Goal: Entertainment & Leisure: Consume media (video, audio)

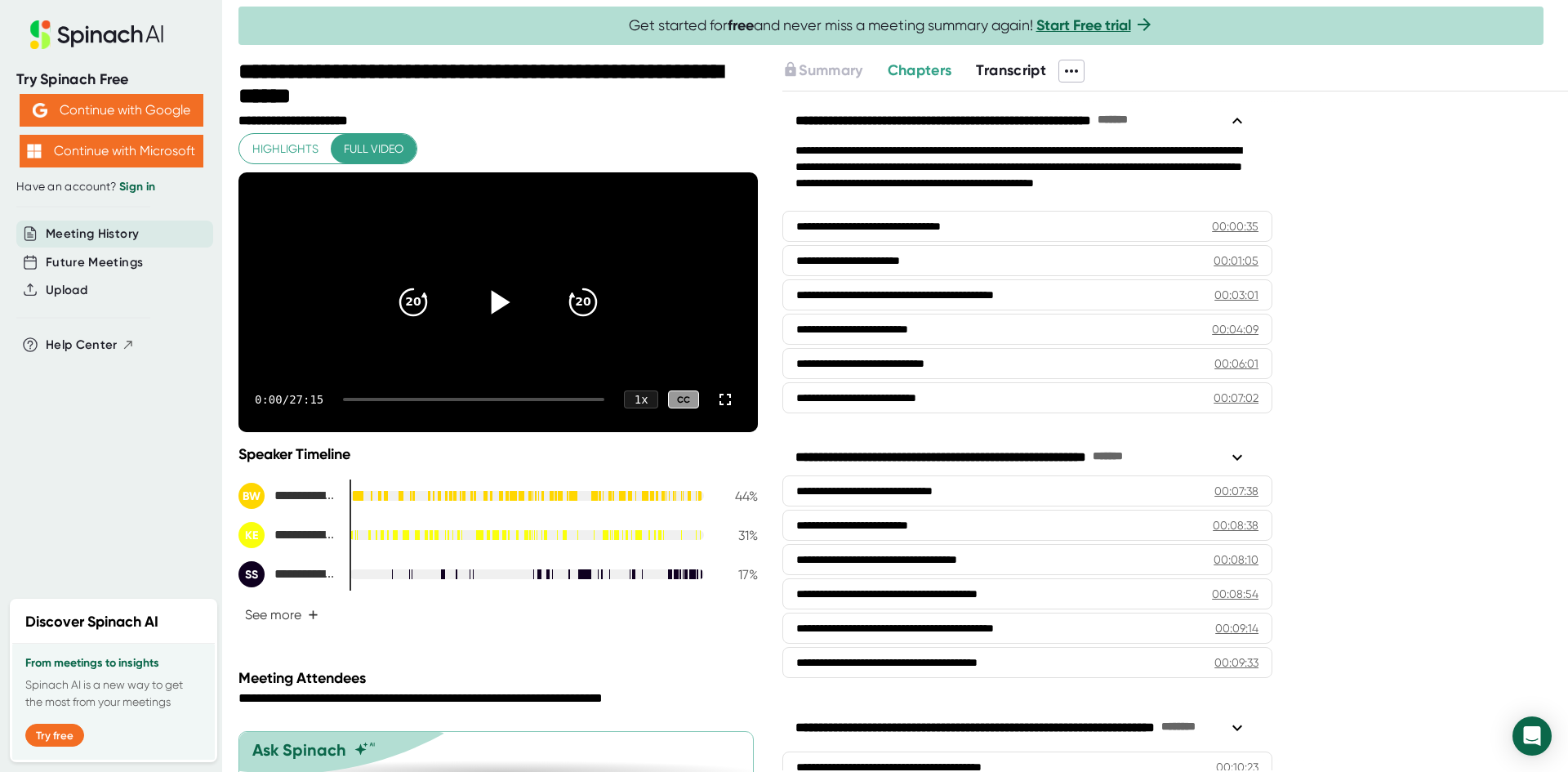
click at [492, 314] on icon at bounding box center [501, 302] width 19 height 24
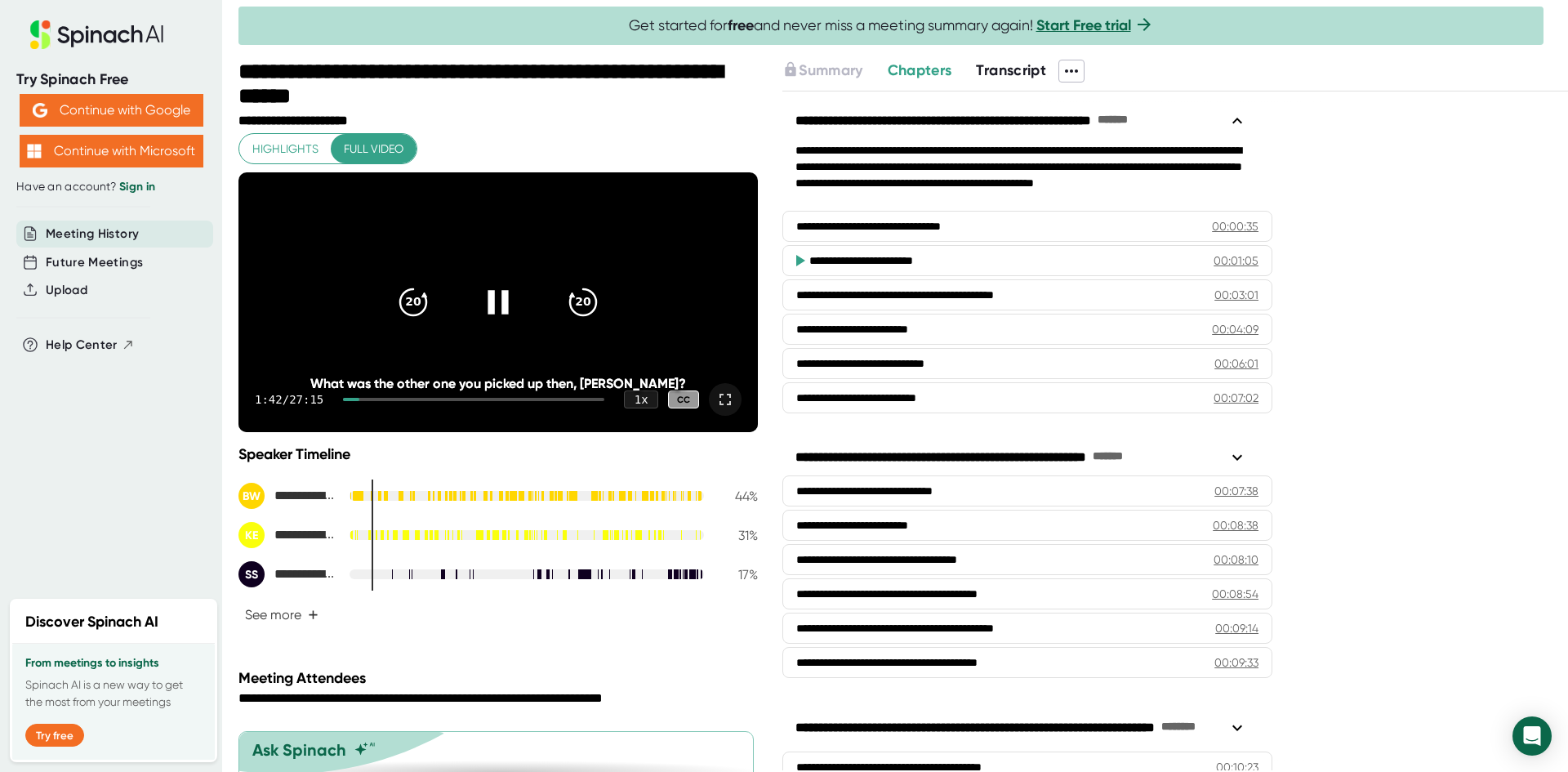
click at [720, 405] on icon at bounding box center [726, 400] width 12 height 12
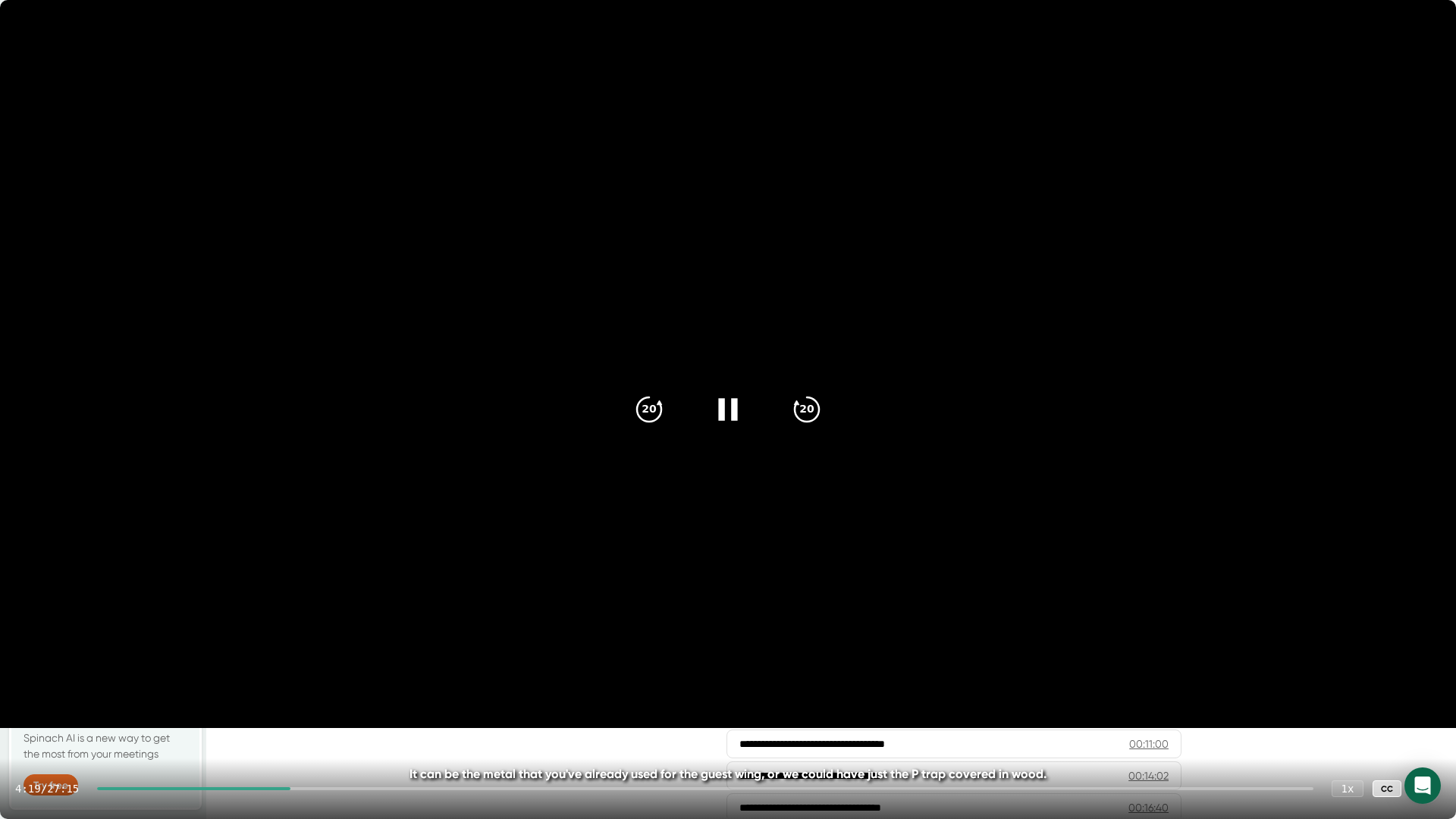
click at [255, 716] on div at bounding box center [194, 789] width 193 height 3
click at [235, 716] on div at bounding box center [175, 789] width 154 height 3
click at [245, 716] on div at bounding box center [706, 789] width 1217 height 3
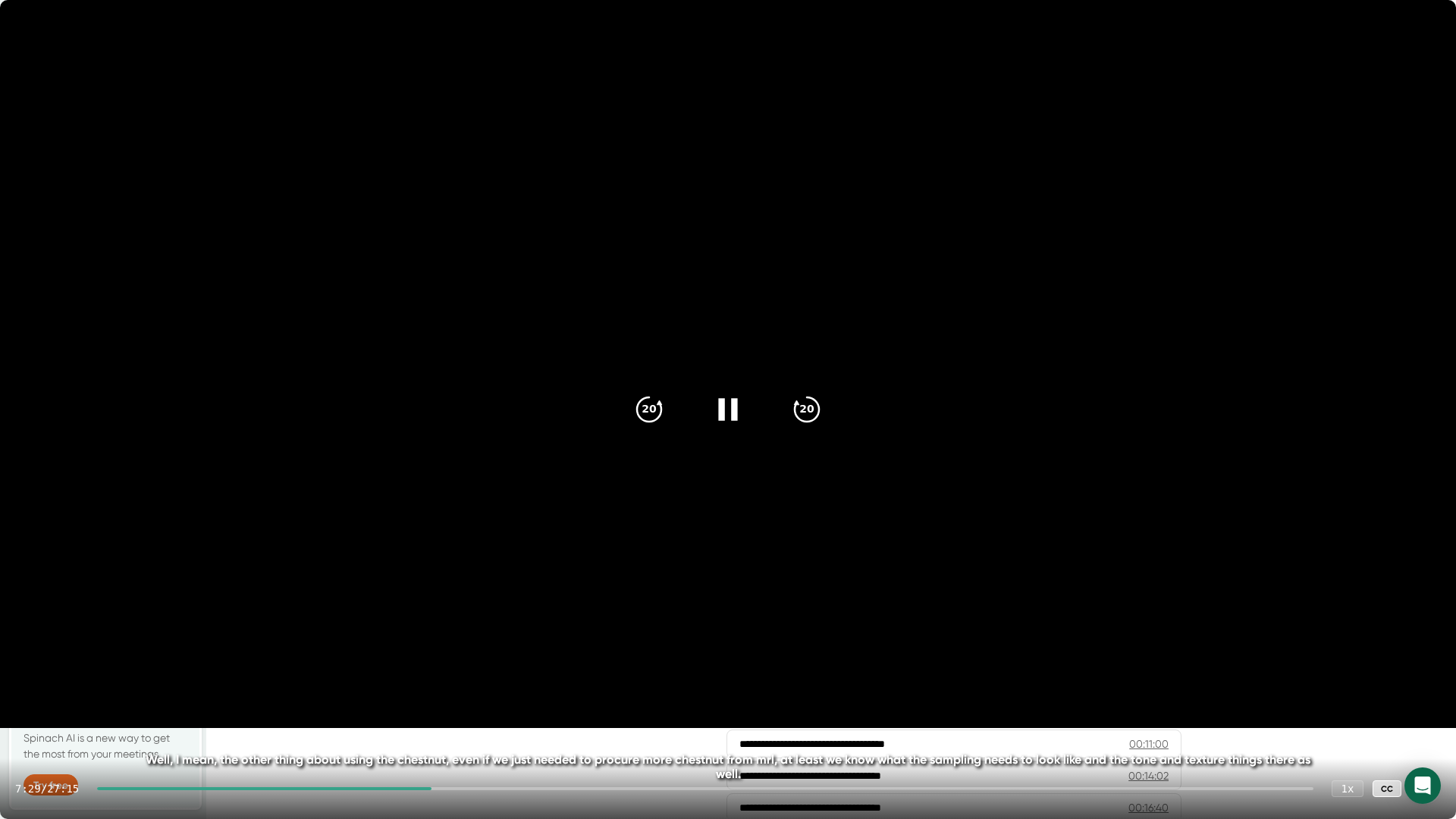
click at [198, 447] on video at bounding box center [728, 364] width 1456 height 728
click at [731, 402] on icon at bounding box center [728, 409] width 38 height 38
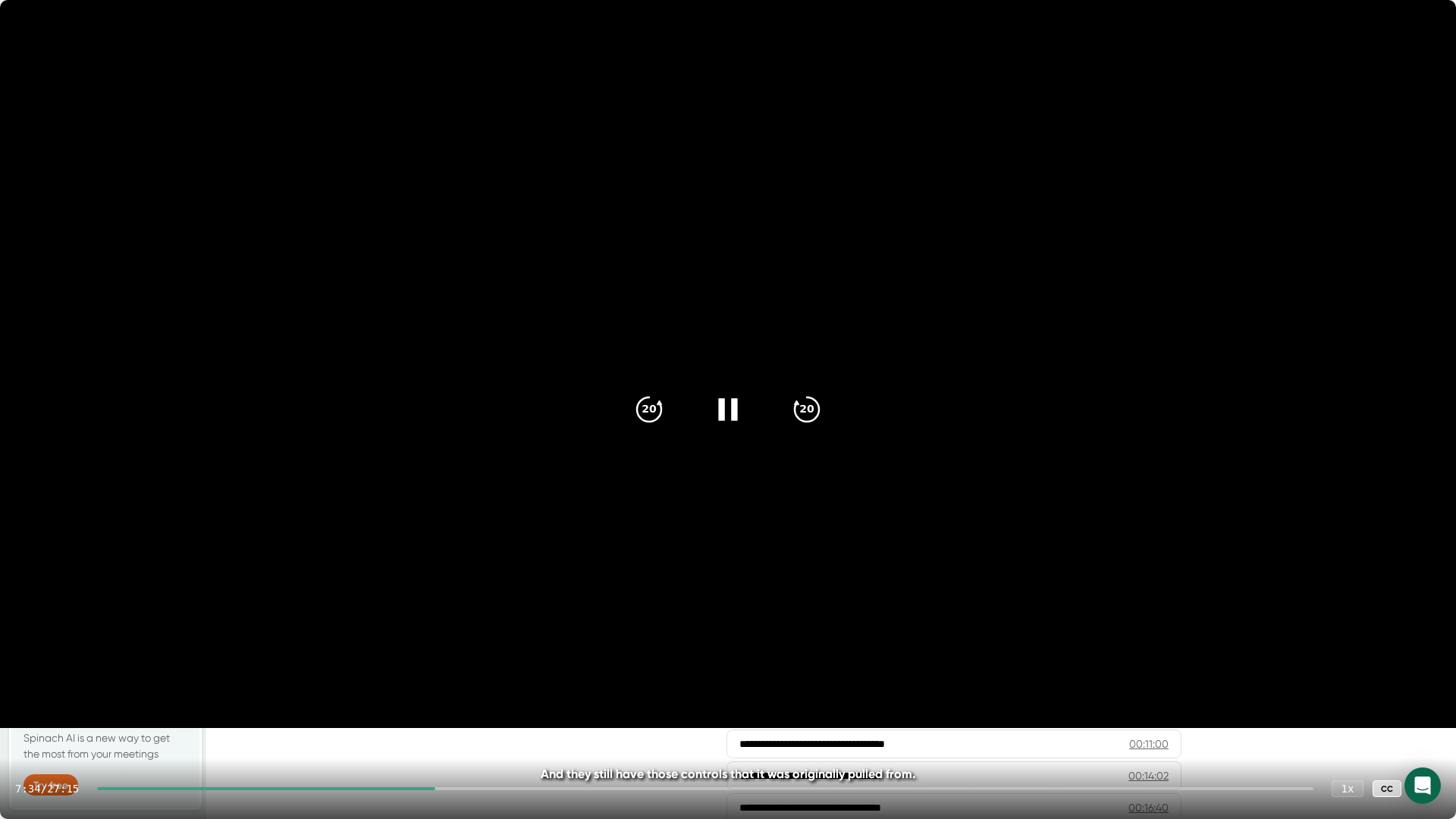
click at [725, 416] on icon at bounding box center [728, 409] width 38 height 38
click at [726, 404] on icon at bounding box center [731, 409] width 17 height 22
drag, startPoint x: 480, startPoint y: 423, endPoint x: 482, endPoint y: 484, distance: 61.0
click at [482, 485] on video at bounding box center [728, 364] width 1456 height 728
click at [731, 417] on icon at bounding box center [728, 409] width 38 height 38
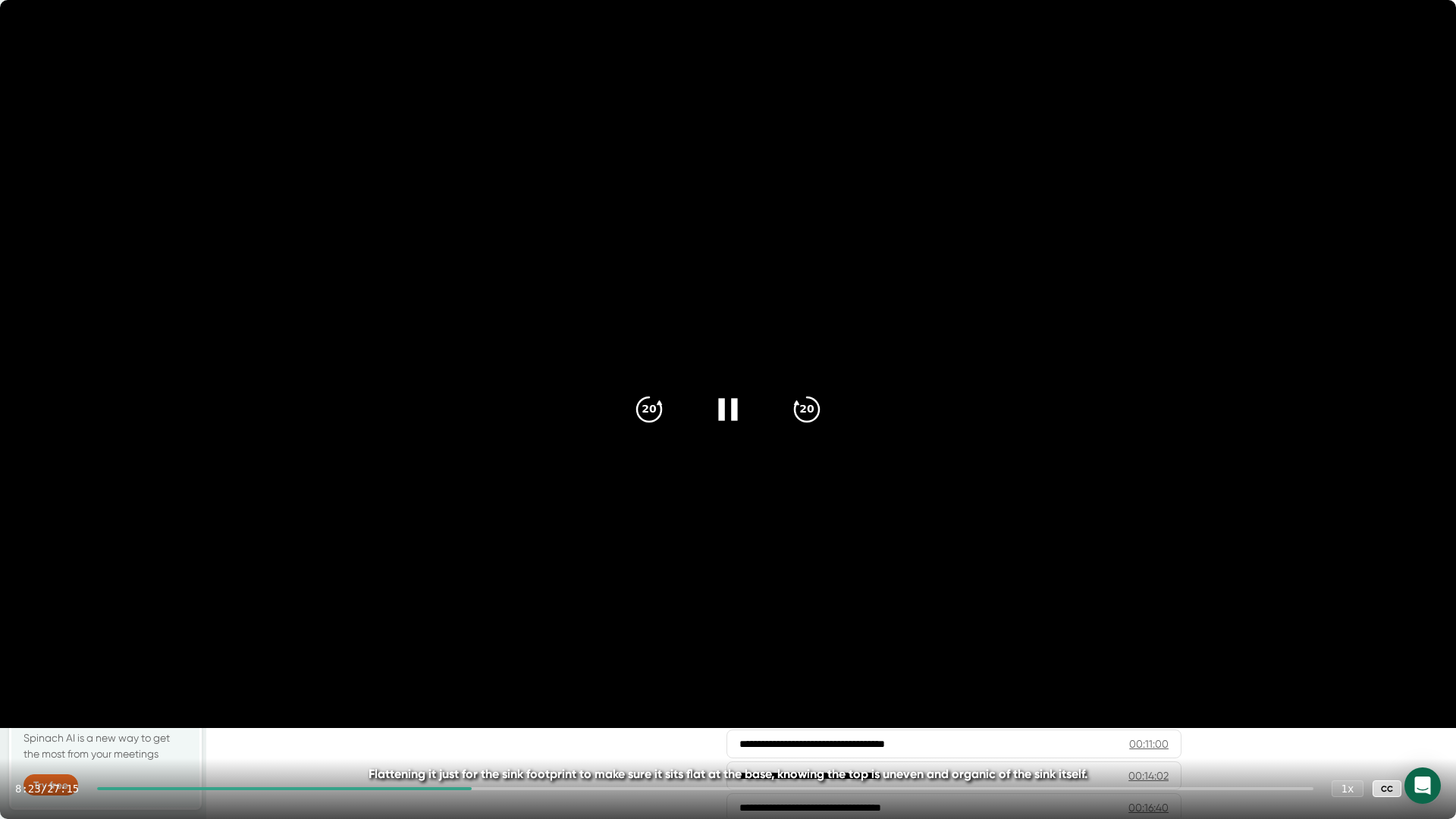
click at [732, 416] on icon at bounding box center [727, 409] width 19 height 22
click at [733, 411] on icon at bounding box center [731, 409] width 17 height 22
drag, startPoint x: 718, startPoint y: 552, endPoint x: 714, endPoint y: 567, distance: 15.5
click at [714, 567] on video at bounding box center [728, 364] width 1456 height 728
click at [654, 505] on video at bounding box center [728, 364] width 1456 height 728
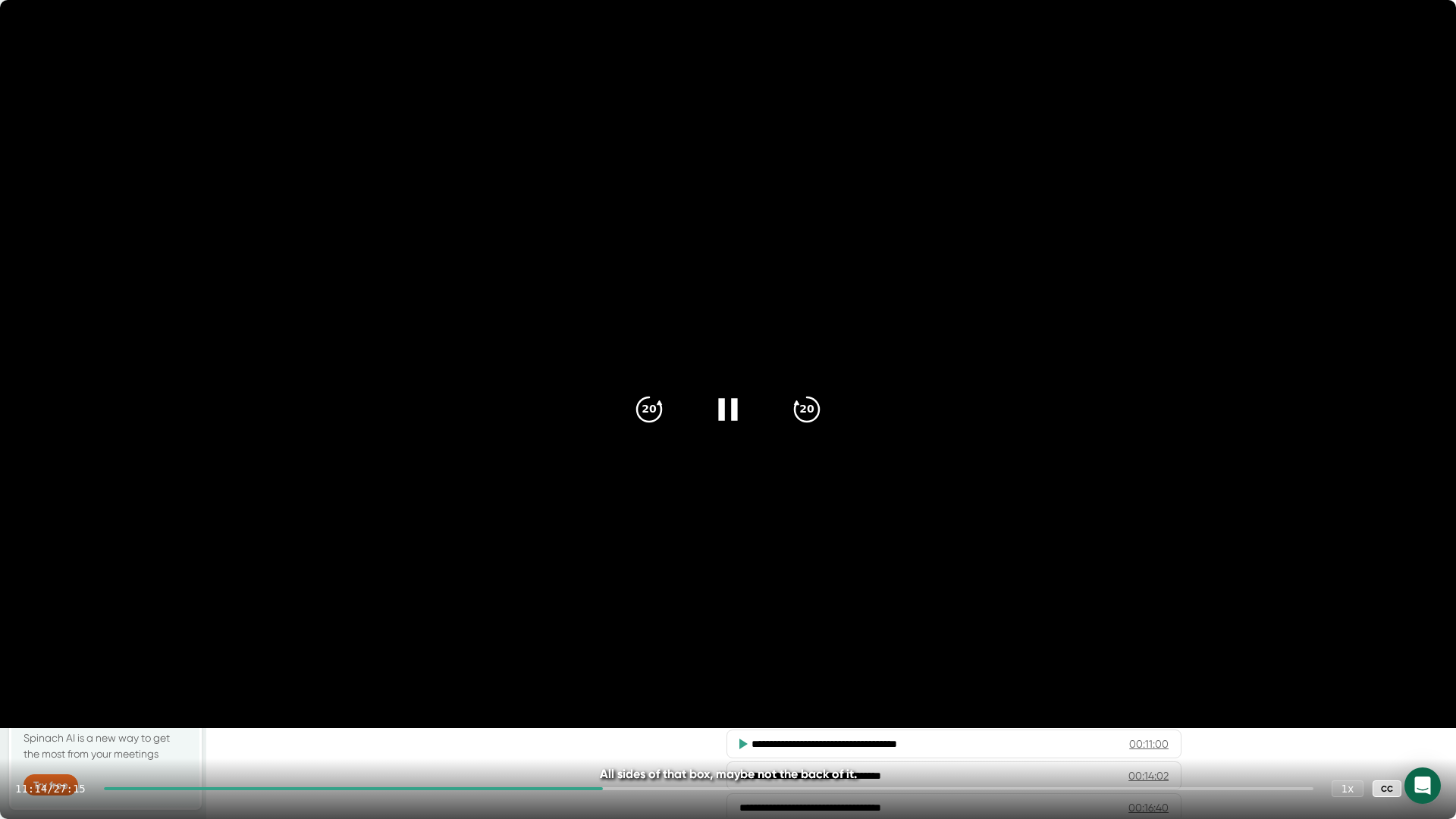
click at [324, 607] on video at bounding box center [728, 364] width 1456 height 728
drag, startPoint x: 358, startPoint y: 592, endPoint x: 368, endPoint y: 579, distance: 16.4
click at [370, 582] on video at bounding box center [728, 364] width 1456 height 728
click at [559, 444] on video at bounding box center [728, 364] width 1456 height 728
click at [731, 408] on icon at bounding box center [731, 409] width 17 height 22
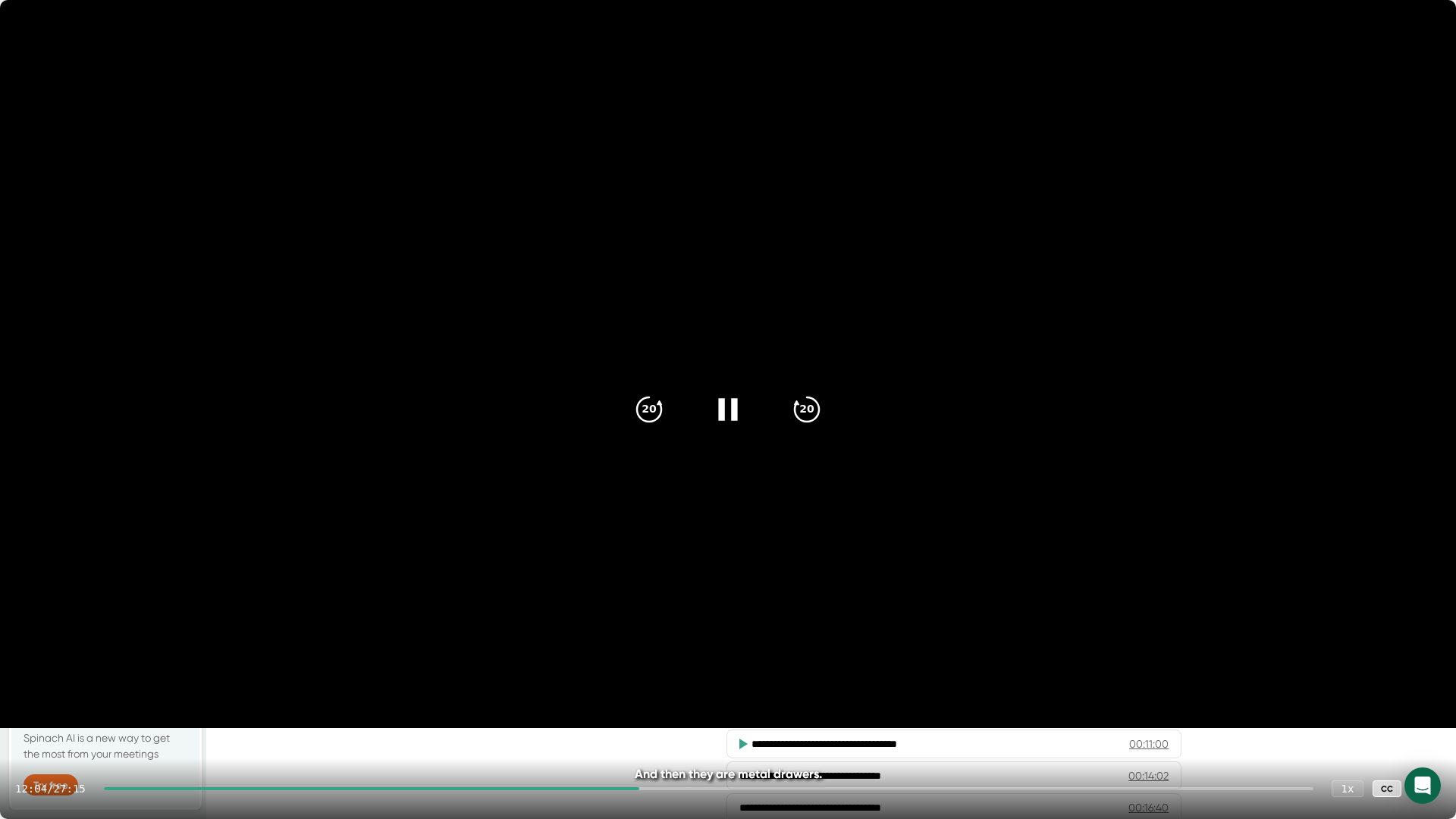
drag, startPoint x: 755, startPoint y: 592, endPoint x: 743, endPoint y: 579, distance: 17.7
click at [743, 579] on video at bounding box center [728, 364] width 1456 height 728
click at [783, 631] on video at bounding box center [728, 364] width 1456 height 728
click at [664, 543] on video at bounding box center [728, 364] width 1456 height 728
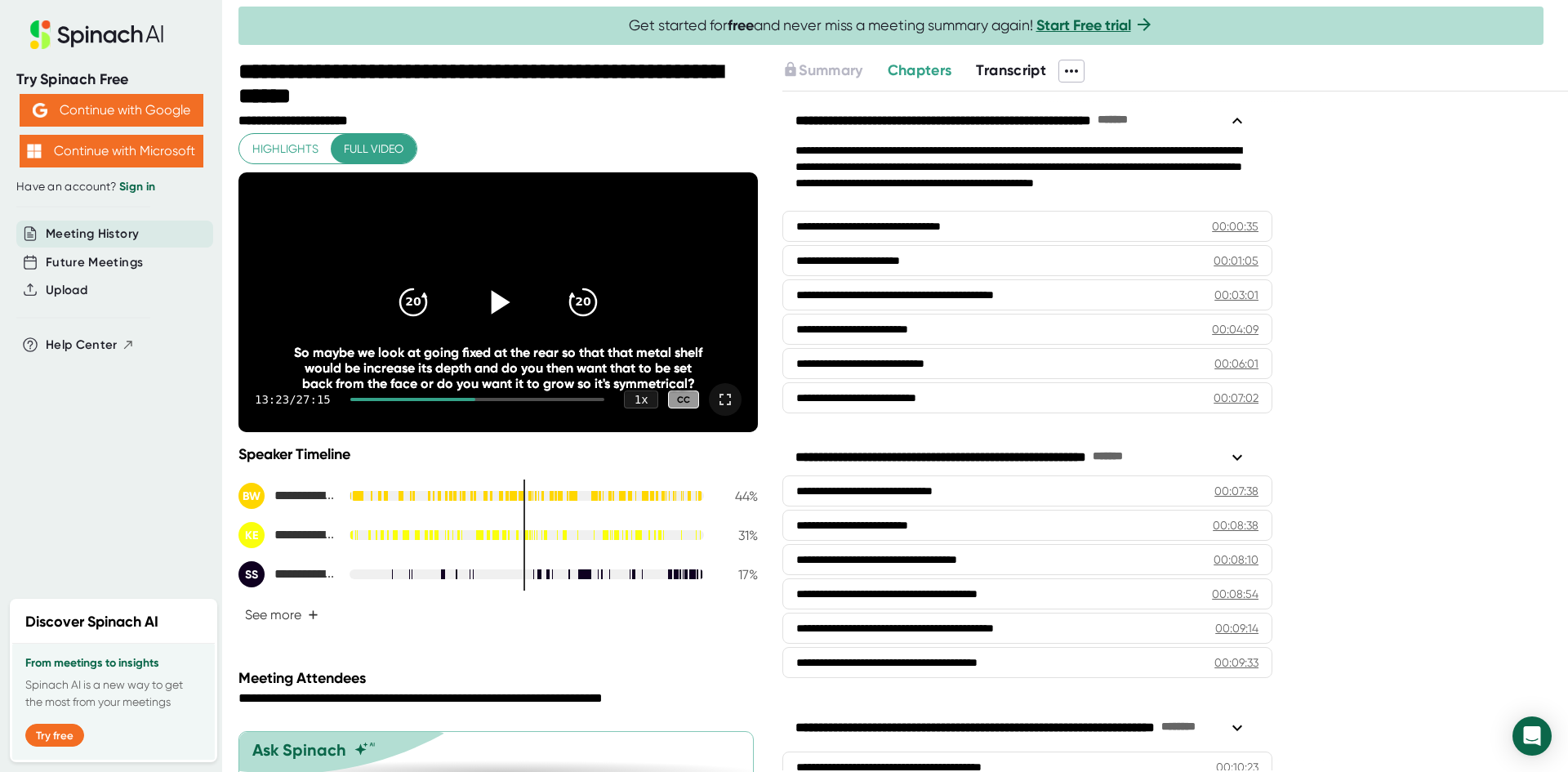
click at [473, 307] on div at bounding box center [498, 302] width 68 height 68
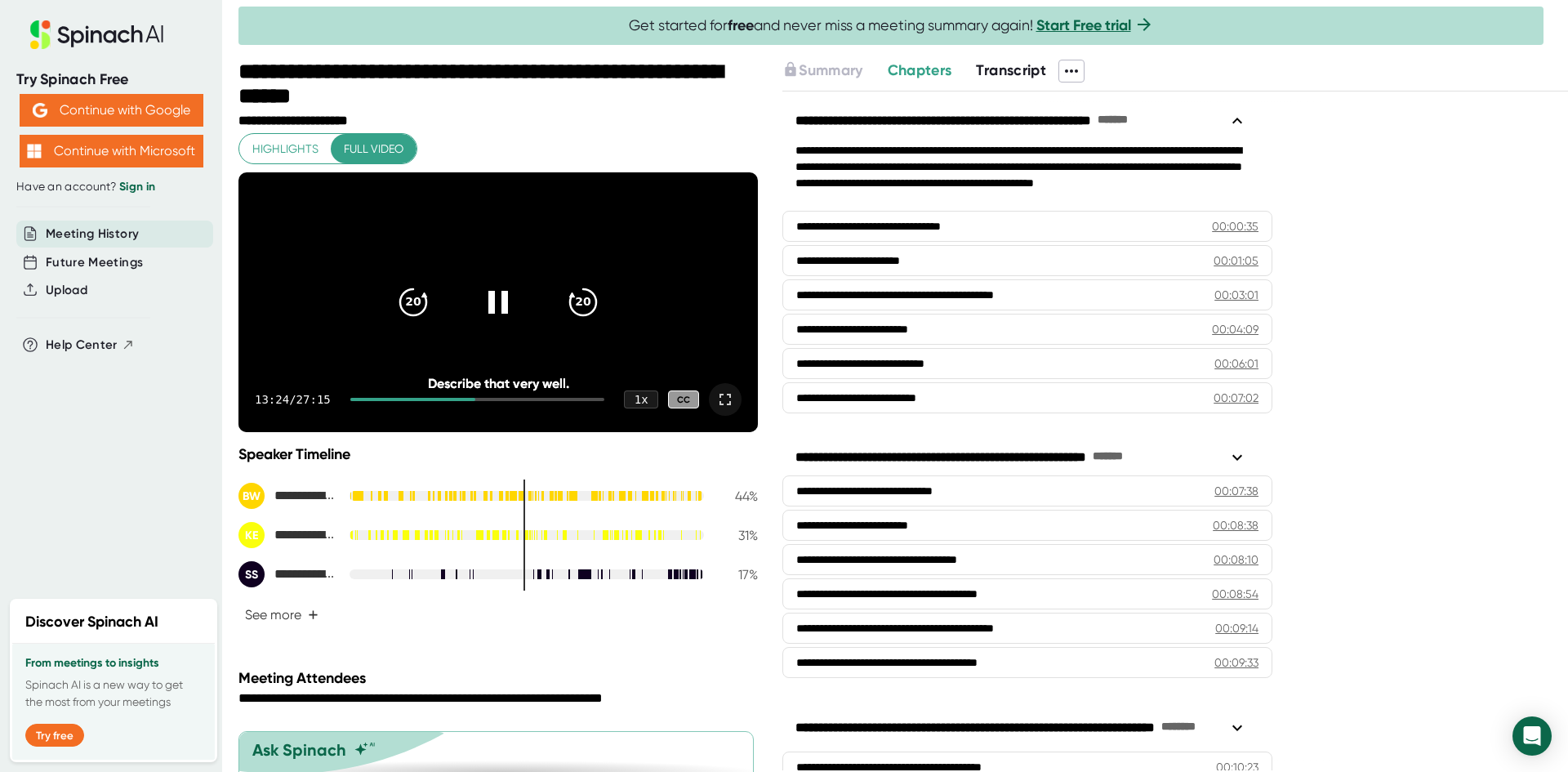
click at [716, 409] on icon at bounding box center [726, 400] width 20 height 20
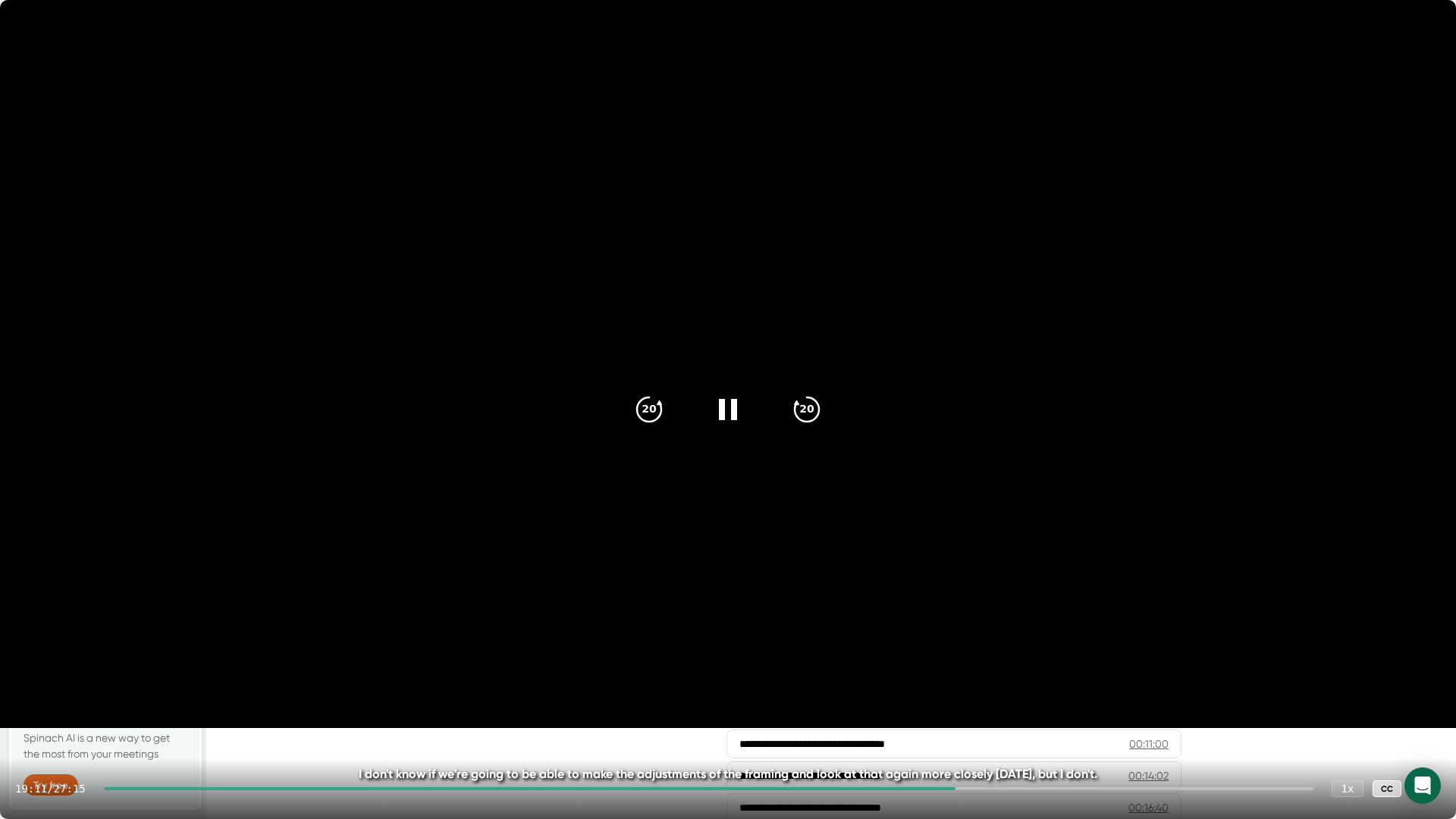
drag, startPoint x: 474, startPoint y: 544, endPoint x: 500, endPoint y: 529, distance: 30.0
click at [502, 530] on video at bounding box center [728, 364] width 1456 height 728
click at [423, 535] on video at bounding box center [728, 364] width 1456 height 728
drag, startPoint x: 607, startPoint y: 526, endPoint x: 619, endPoint y: 523, distance: 12.4
click at [612, 525] on video at bounding box center [728, 364] width 1456 height 728
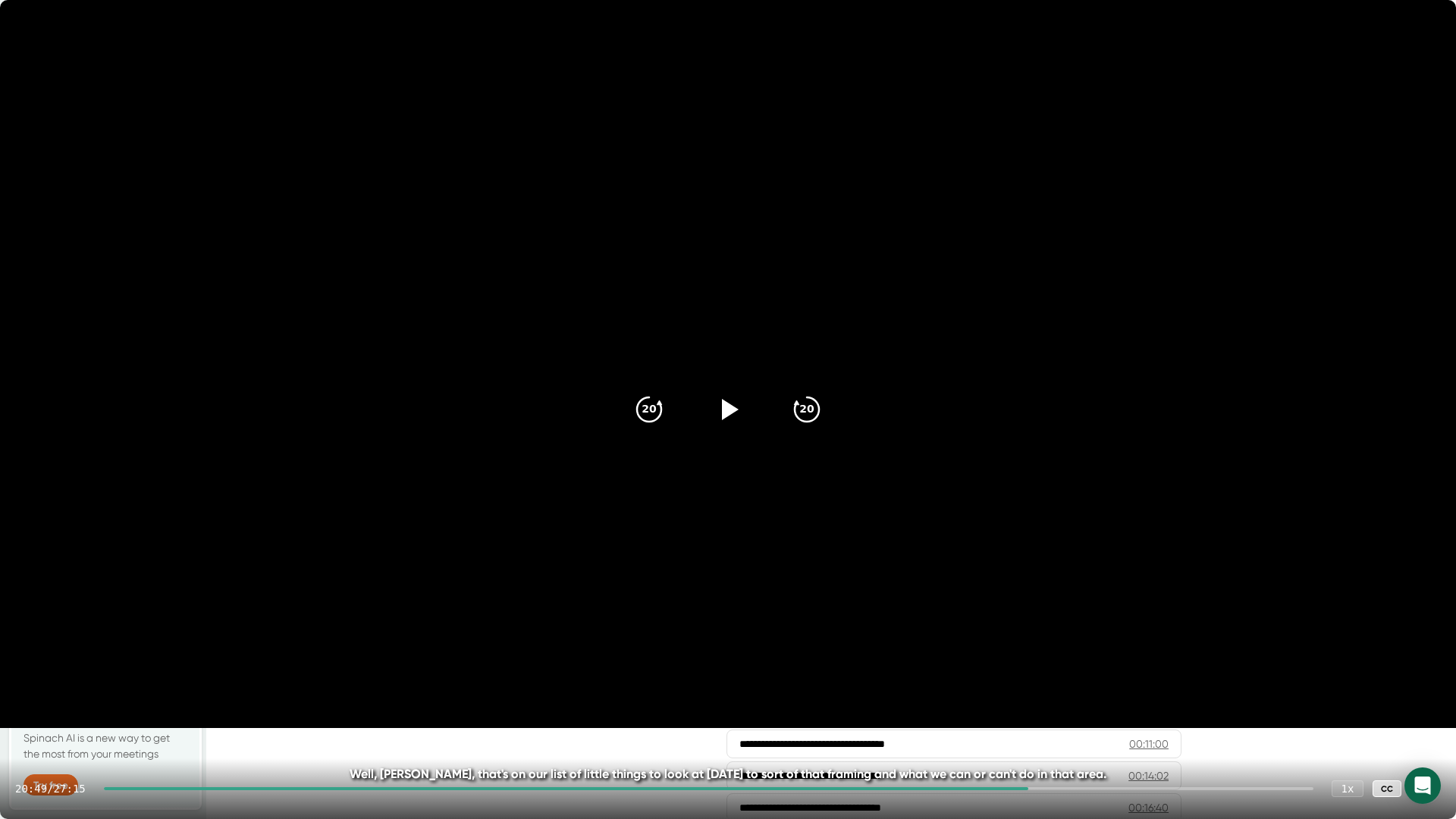
click at [774, 561] on video at bounding box center [728, 364] width 1456 height 728
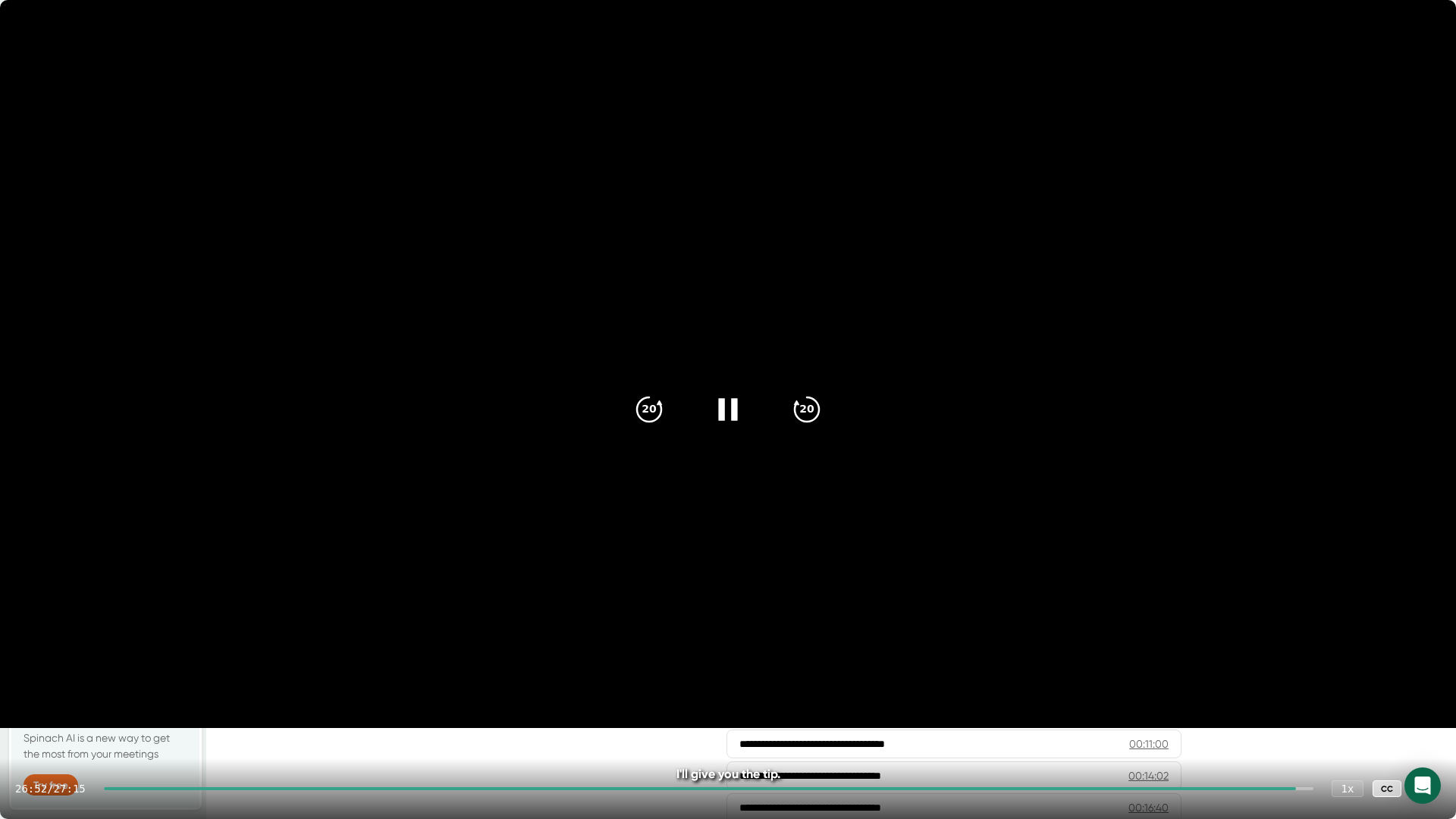
click at [716, 404] on icon at bounding box center [728, 409] width 38 height 38
